Goal: Task Accomplishment & Management: Use online tool/utility

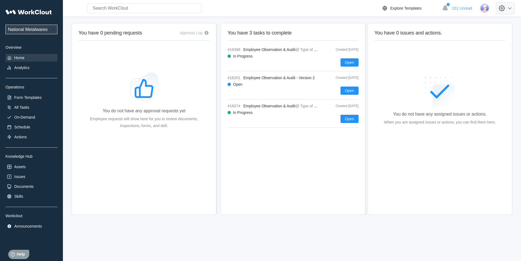
click at [507, 10] on icon at bounding box center [502, 8] width 9 height 9
click at [468, 24] on div "Employee Directory" at bounding box center [465, 25] width 33 height 4
select select "20"
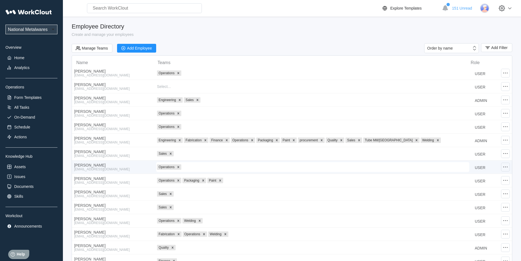
click at [506, 168] on icon at bounding box center [506, 167] width 7 height 7
click at [458, 150] on div "Edit Employee" at bounding box center [461, 151] width 25 height 4
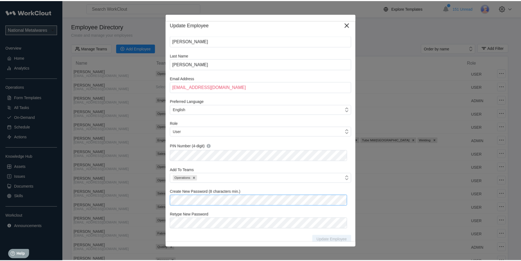
scroll to position [7, 0]
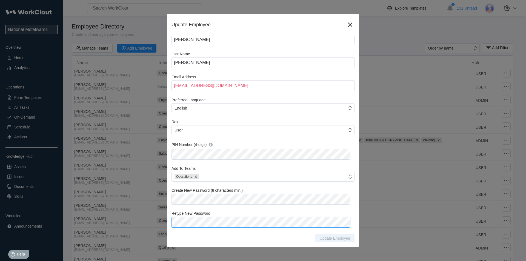
click at [181, 221] on div "Retype New Password" at bounding box center [262, 219] width 183 height 16
click at [322, 239] on span "Update Employee" at bounding box center [334, 238] width 30 height 4
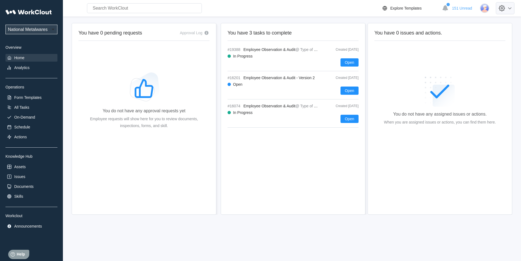
click at [507, 10] on icon at bounding box center [502, 8] width 9 height 9
click at [479, 26] on div "Employee Directory" at bounding box center [465, 25] width 33 height 4
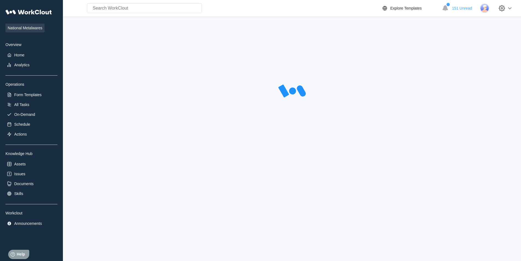
select select "20"
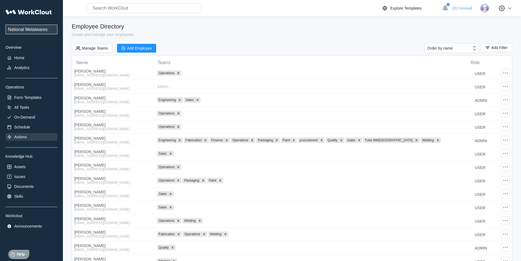
click at [19, 138] on div "Actions" at bounding box center [20, 137] width 13 height 4
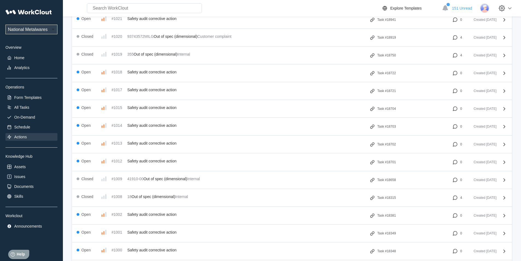
scroll to position [1287, 0]
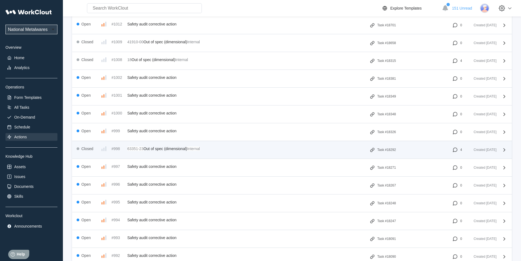
click at [454, 150] on icon at bounding box center [455, 149] width 5 height 5
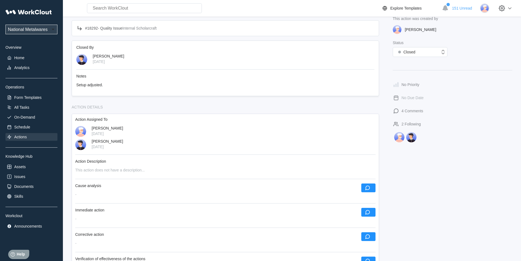
scroll to position [55, 0]
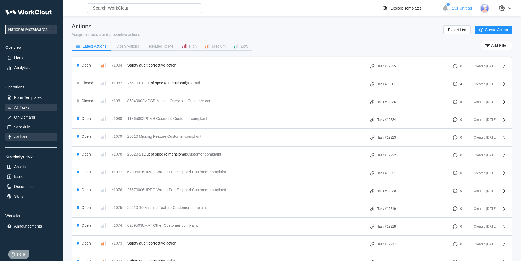
click at [36, 108] on div "All Tasks" at bounding box center [31, 107] width 52 height 8
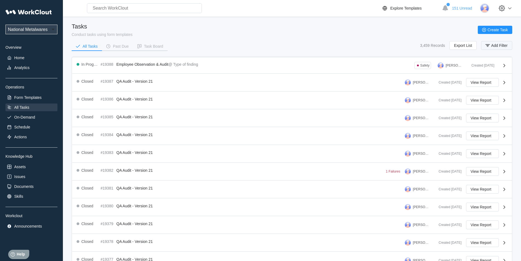
click at [493, 46] on span "Add Filter" at bounding box center [500, 46] width 16 height 4
click at [377, 68] on icon at bounding box center [379, 67] width 6 height 6
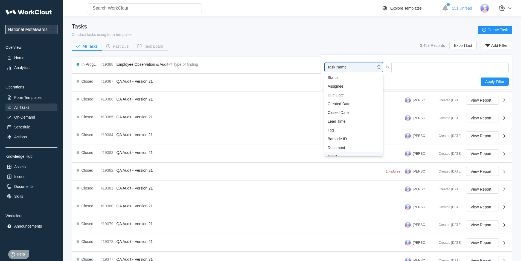
scroll to position [41, 0]
click at [341, 117] on div "Tag" at bounding box center [354, 117] width 52 height 4
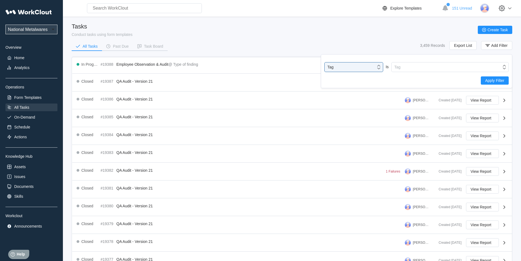
click at [437, 60] on div "option Tag, selected. 0 results available. Select is focused ,type to refine li…" at bounding box center [417, 71] width 192 height 34
click at [432, 66] on div "Tag" at bounding box center [447, 67] width 110 height 8
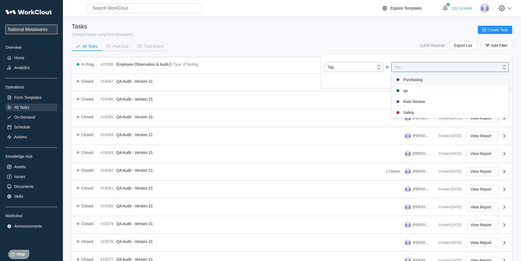
click at [372, 67] on div "Tag" at bounding box center [350, 67] width 51 height 8
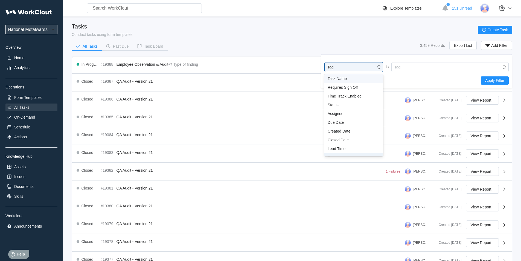
click at [356, 78] on div "Task Name" at bounding box center [354, 78] width 52 height 4
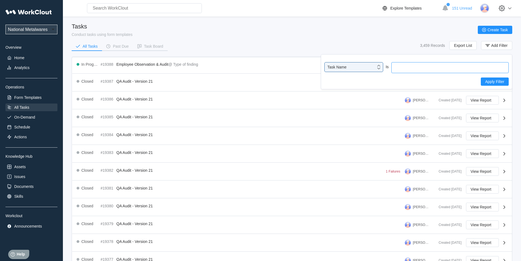
click at [444, 64] on input "text" at bounding box center [450, 67] width 117 height 11
click at [20, 60] on div "Home" at bounding box center [31, 58] width 52 height 8
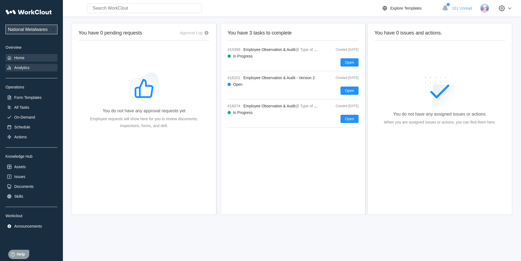
click at [19, 69] on div "Analytics" at bounding box center [21, 67] width 15 height 4
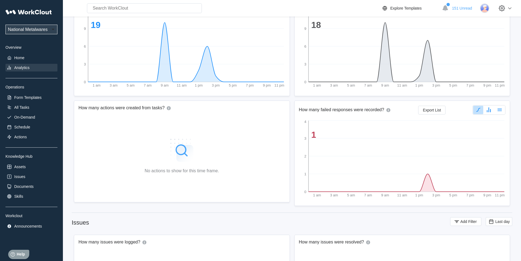
scroll to position [82, 0]
click at [26, 185] on div "Documents" at bounding box center [23, 186] width 19 height 4
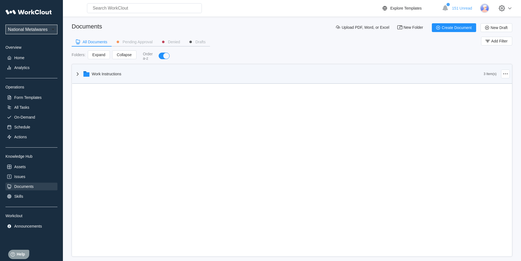
click at [107, 74] on div "Work Instructions" at bounding box center [107, 74] width 30 height 4
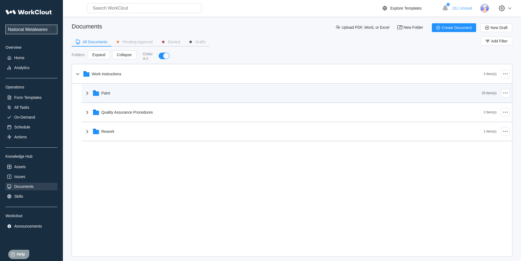
click at [91, 92] on div "Paint" at bounding box center [283, 93] width 398 height 14
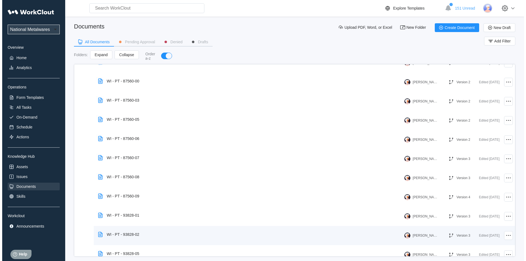
scroll to position [304, 0]
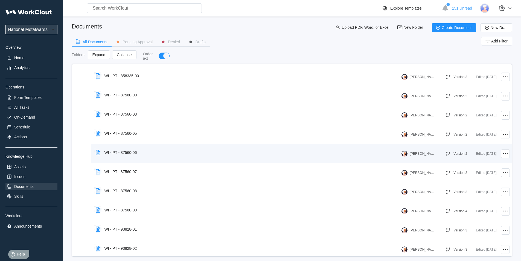
click at [125, 154] on div "WI - PT - 87560-06" at bounding box center [121, 152] width 33 height 4
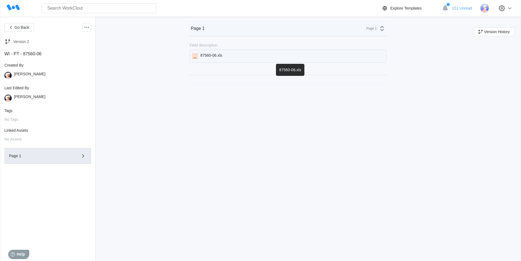
click at [216, 56] on div "87560-06.xls" at bounding box center [211, 56] width 22 height 6
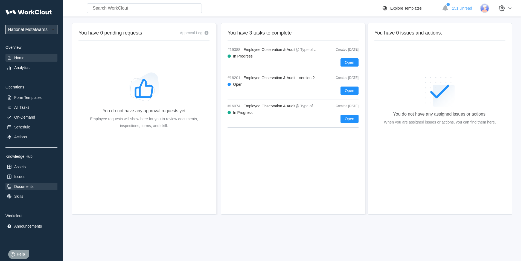
click at [34, 188] on div "Documents" at bounding box center [31, 187] width 52 height 8
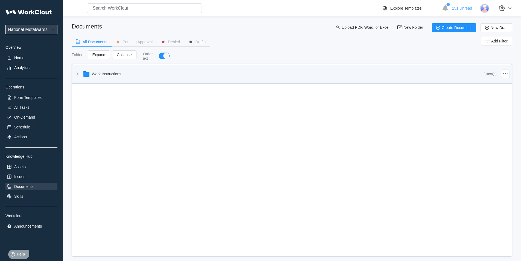
click at [118, 73] on div "Work Instructions" at bounding box center [107, 74] width 30 height 4
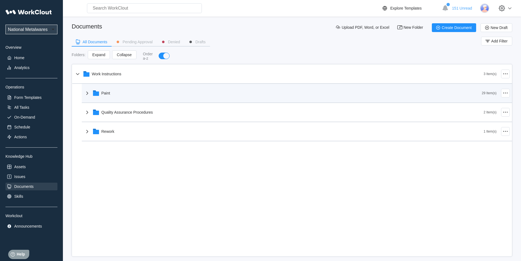
click at [87, 95] on icon at bounding box center [87, 93] width 7 height 7
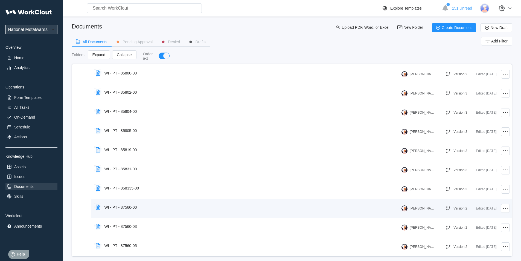
scroll to position [383, 0]
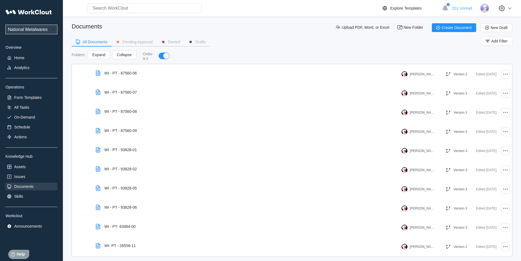
click at [98, 42] on div "All Documents" at bounding box center [95, 42] width 25 height 4
click at [15, 187] on div "Documents" at bounding box center [23, 186] width 19 height 4
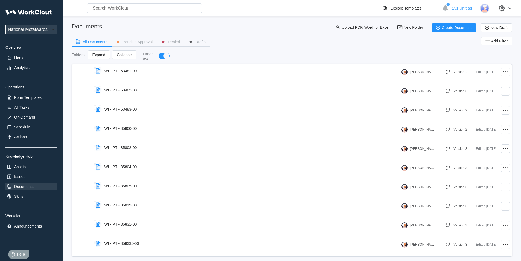
scroll to position [0, 0]
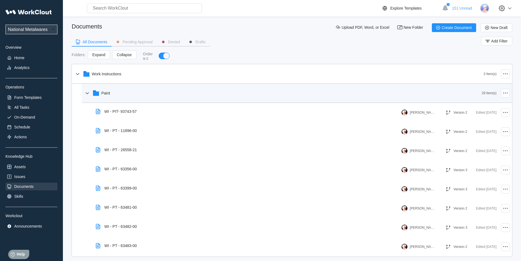
click at [88, 95] on icon at bounding box center [87, 93] width 7 height 7
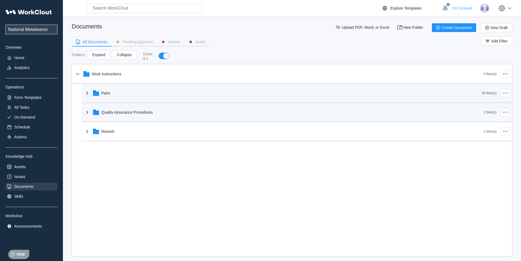
click at [89, 113] on icon at bounding box center [87, 112] width 7 height 7
click at [88, 112] on icon at bounding box center [86, 112] width 3 height 2
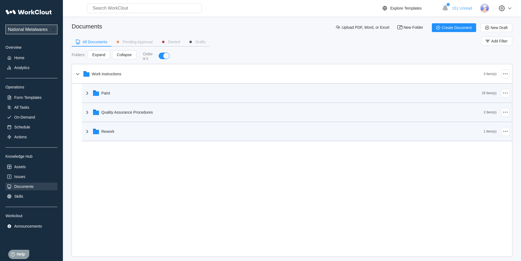
click at [88, 130] on icon at bounding box center [87, 131] width 7 height 7
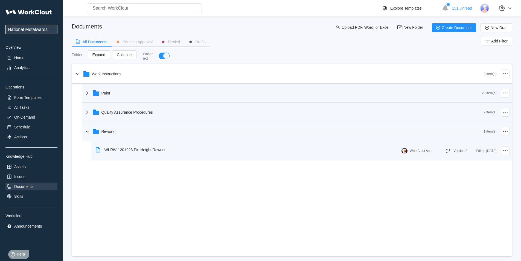
click at [424, 150] on div "WorkClout Assistant" at bounding box center [422, 151] width 25 height 4
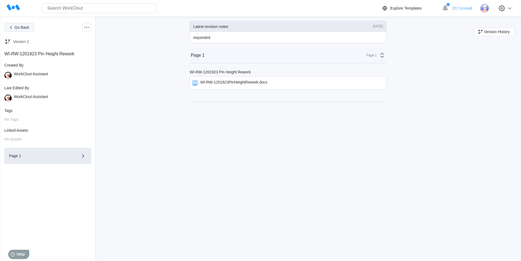
click at [11, 25] on icon "button" at bounding box center [11, 27] width 6 height 6
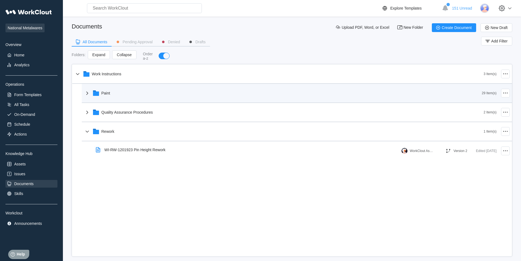
click at [89, 94] on icon at bounding box center [87, 93] width 7 height 7
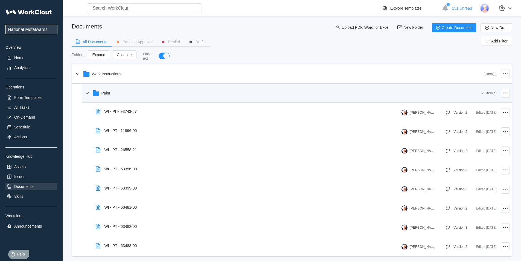
click at [86, 94] on icon at bounding box center [87, 93] width 7 height 7
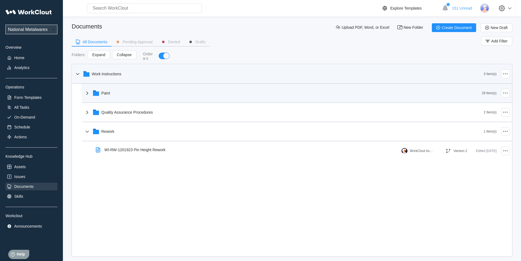
click at [80, 74] on icon at bounding box center [77, 74] width 7 height 7
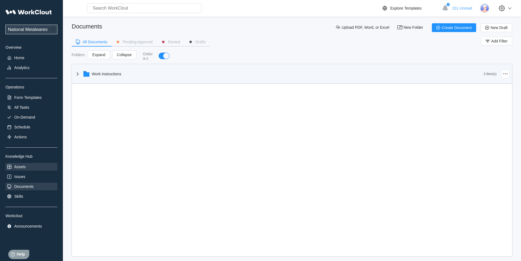
click at [30, 166] on div "Assets" at bounding box center [31, 167] width 52 height 8
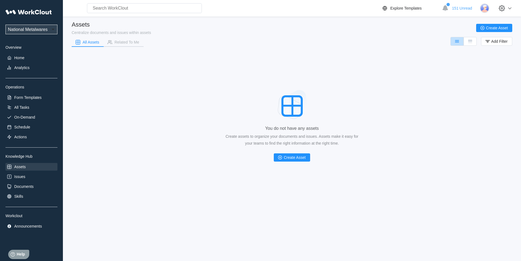
click at [24, 172] on div "UPG Enterprises National Metalwares Overview Home Analytics Operations Form Tem…" at bounding box center [31, 118] width 52 height 223
click at [17, 133] on div "Actions" at bounding box center [31, 137] width 52 height 8
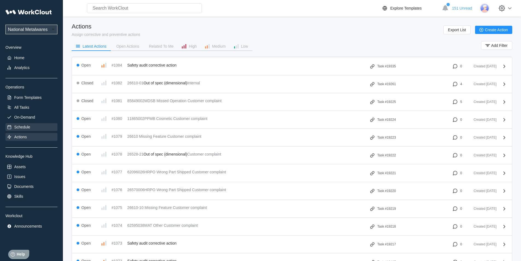
click at [23, 123] on div "Schedule" at bounding box center [31, 127] width 52 height 8
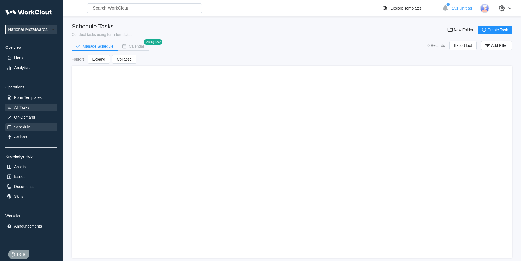
click at [28, 109] on div "All Tasks" at bounding box center [21, 107] width 15 height 4
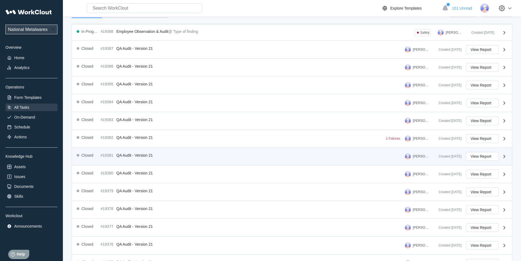
scroll to position [88, 0]
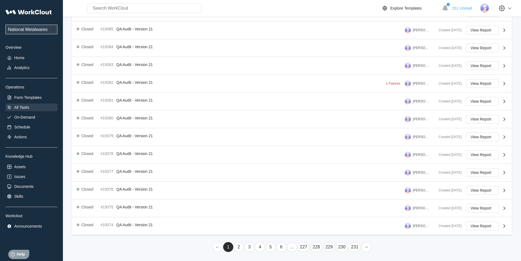
click at [345, 247] on link "230" at bounding box center [342, 247] width 12 height 10
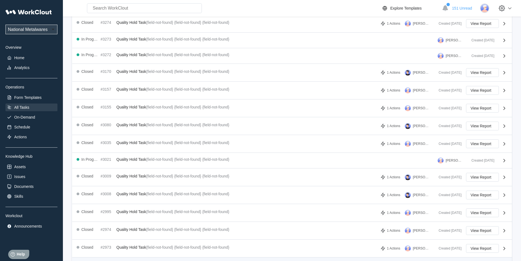
scroll to position [82, 0]
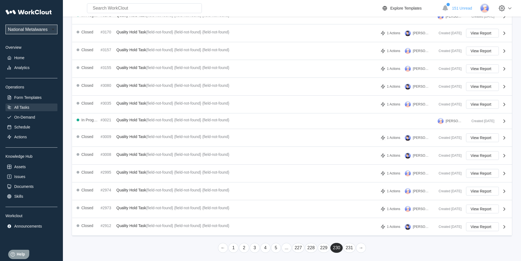
click at [287, 247] on link "..." at bounding box center [287, 248] width 10 height 10
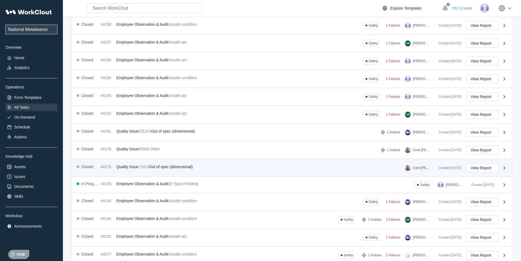
scroll to position [0, 0]
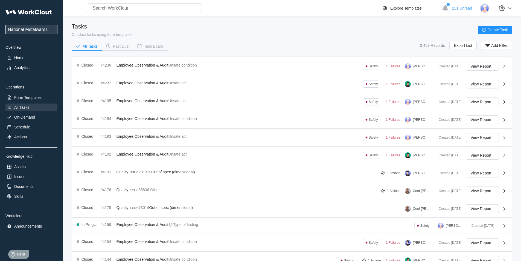
click at [25, 108] on div "All Tasks" at bounding box center [21, 107] width 15 height 4
click at [491, 46] on icon "button" at bounding box center [488, 45] width 6 height 6
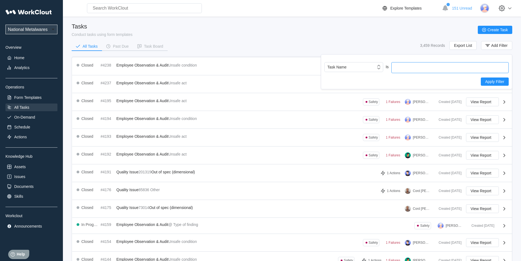
click at [416, 68] on input "text" at bounding box center [450, 67] width 117 height 11
type input "RATE"
click at [489, 83] on span "Apply Filter" at bounding box center [495, 82] width 19 height 4
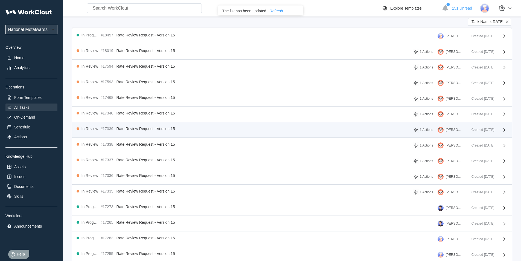
scroll to position [64, 0]
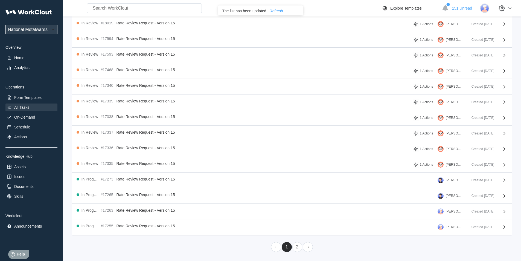
click at [295, 245] on link "2" at bounding box center [298, 247] width 10 height 10
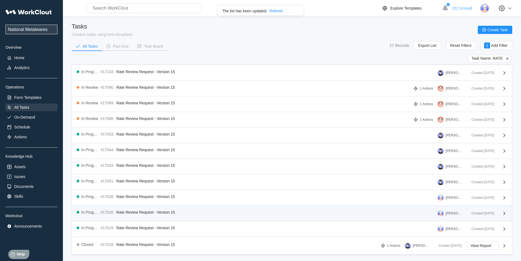
scroll to position [20, 0]
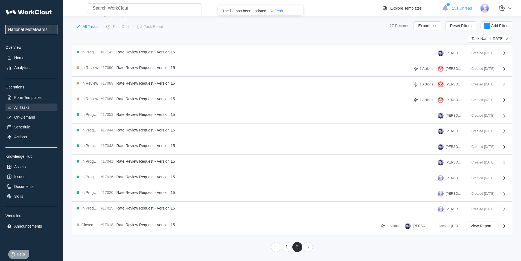
click at [276, 249] on link "←" at bounding box center [276, 247] width 10 height 10
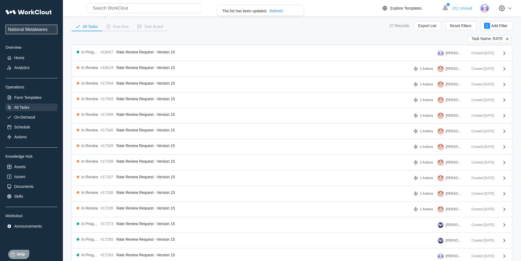
scroll to position [0, 0]
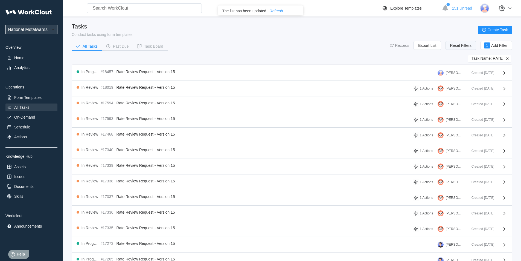
click at [461, 45] on span "Reset Filters" at bounding box center [462, 46] width 22 height 4
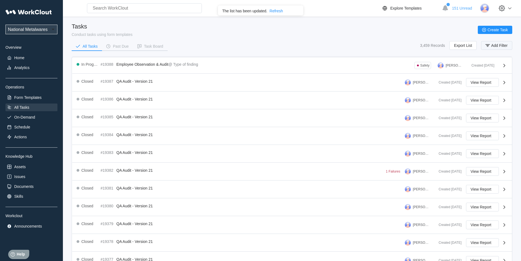
click at [494, 45] on span "Add Filter" at bounding box center [500, 46] width 16 height 4
click at [465, 45] on span "Export List" at bounding box center [463, 46] width 18 height 4
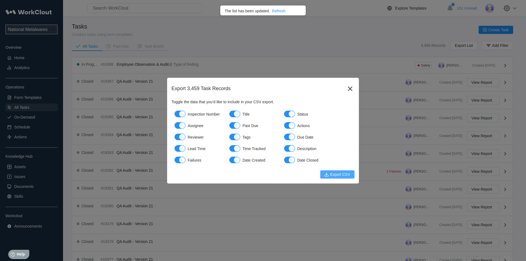
click at [336, 175] on span "Export CSV" at bounding box center [340, 174] width 20 height 4
